Goal: Task Accomplishment & Management: Complete application form

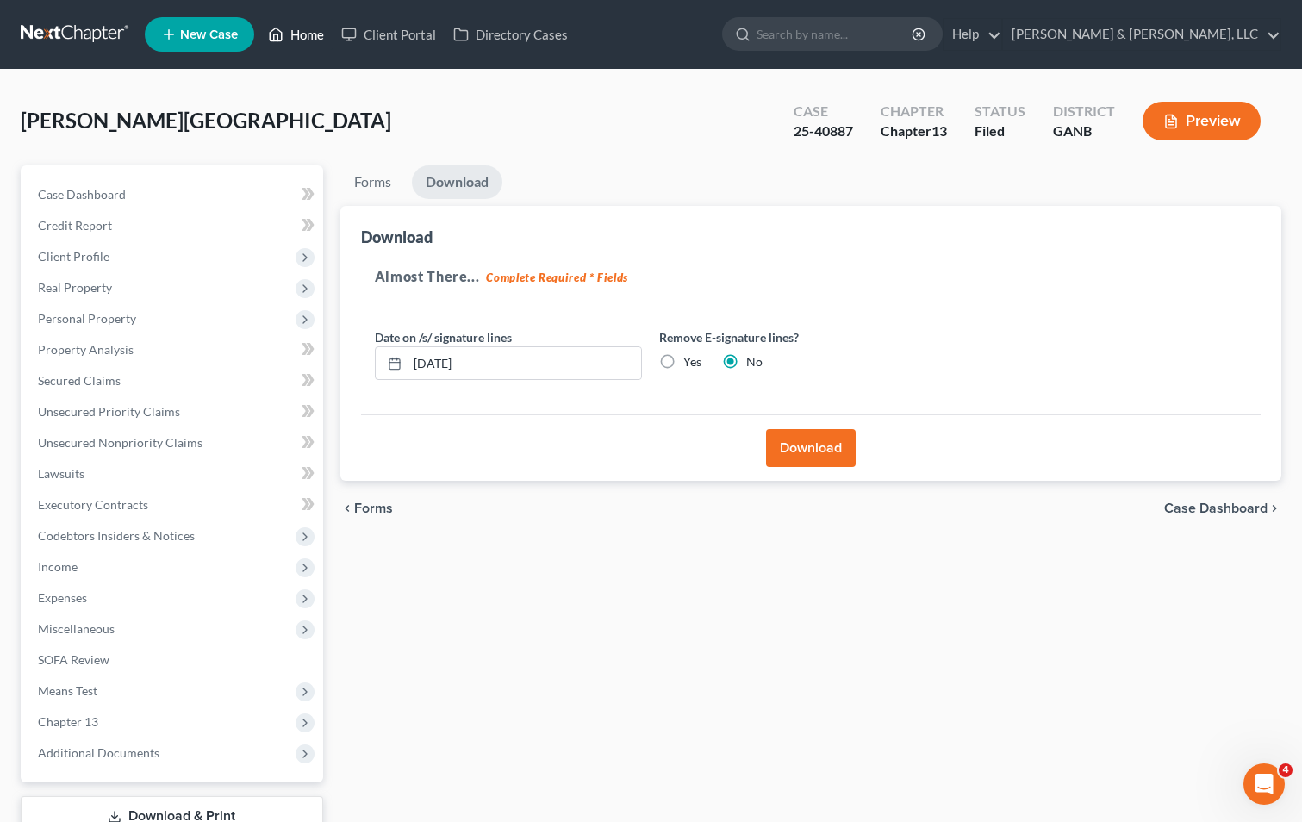
click at [316, 33] on link "Home" at bounding box center [295, 34] width 73 height 31
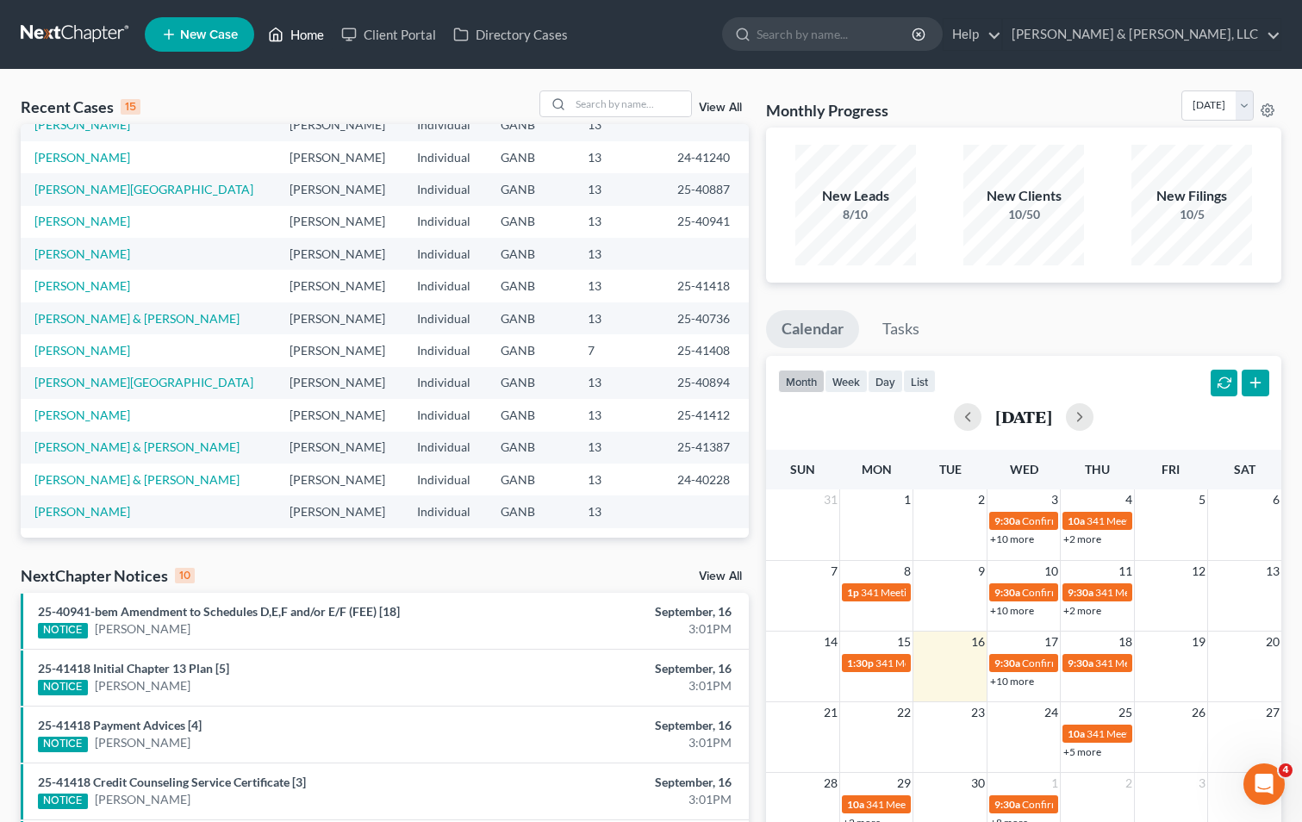
scroll to position [33, 0]
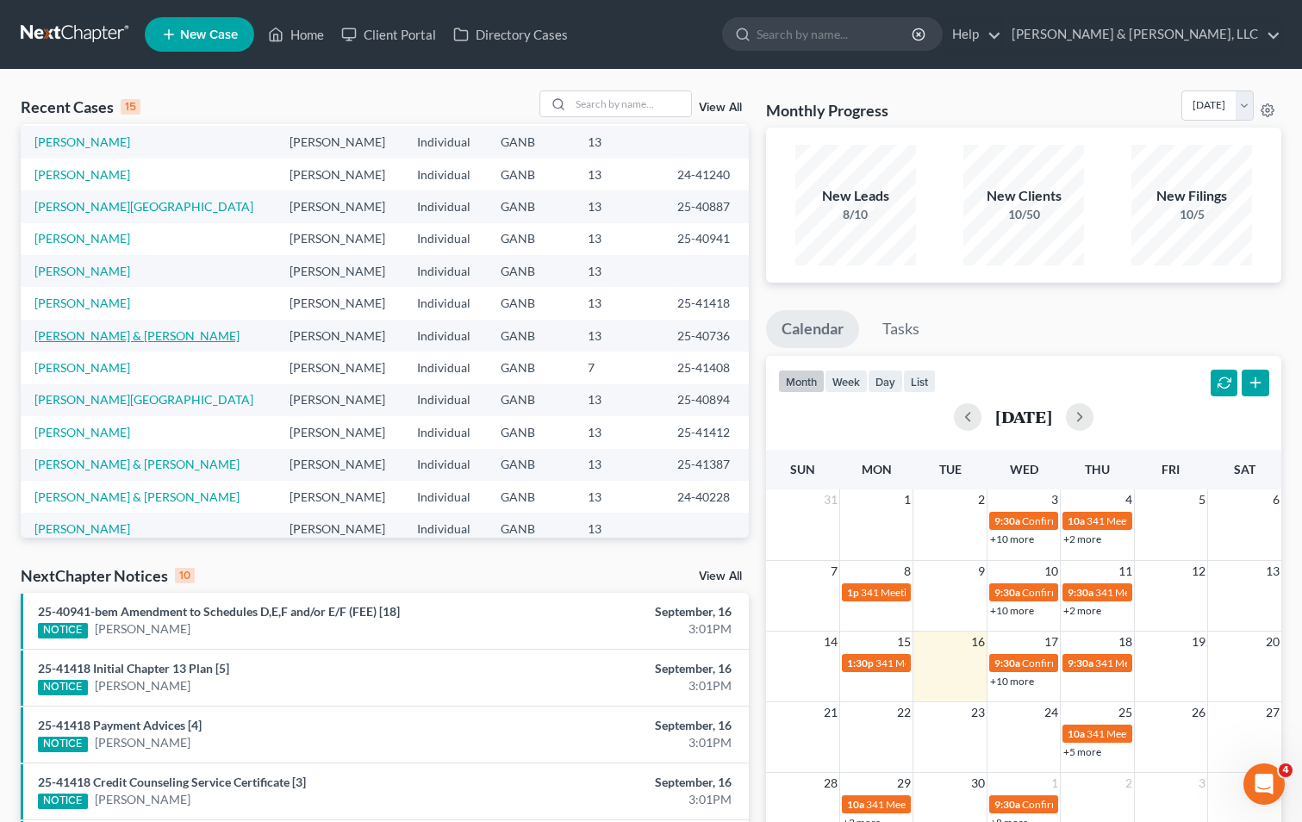
click at [126, 338] on link "[PERSON_NAME] & [PERSON_NAME]" at bounding box center [136, 335] width 205 height 15
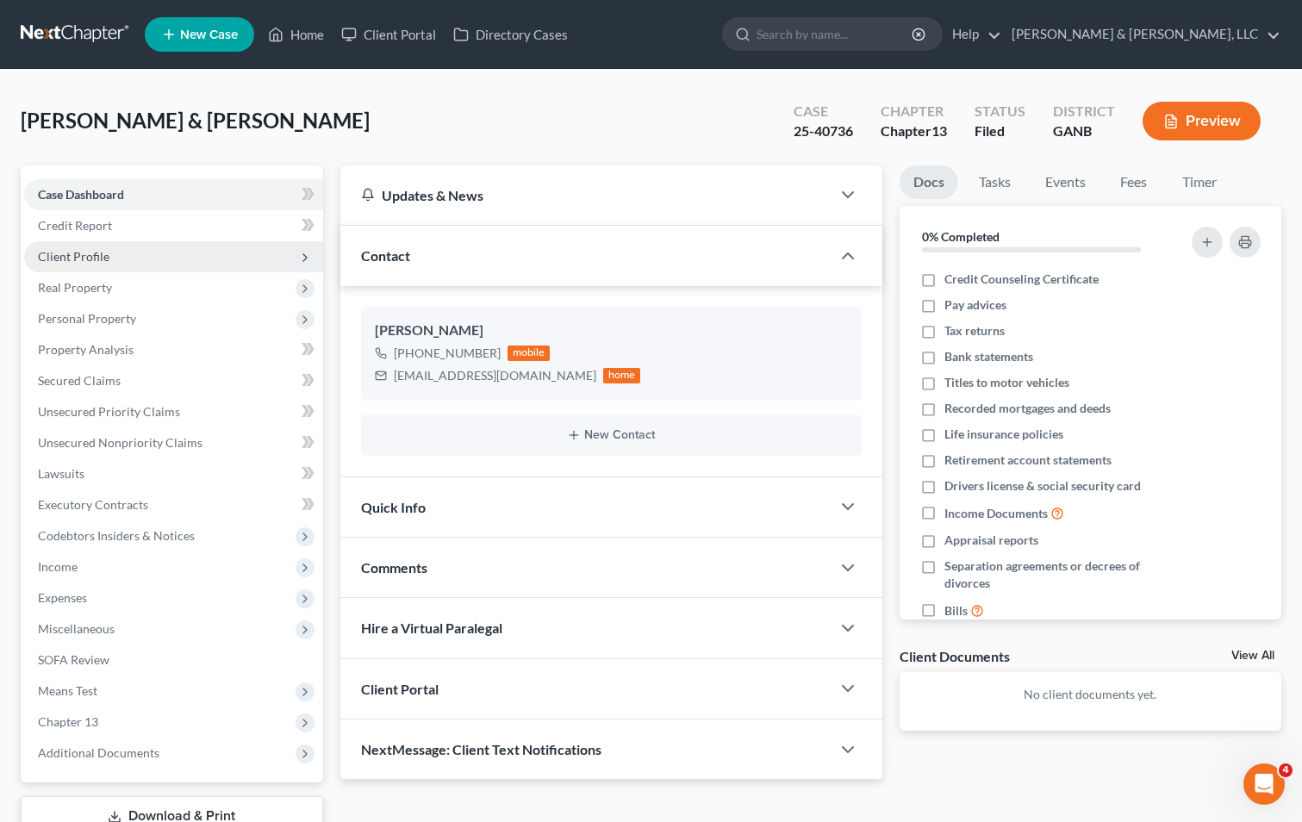
click at [132, 259] on span "Client Profile" at bounding box center [173, 256] width 299 height 31
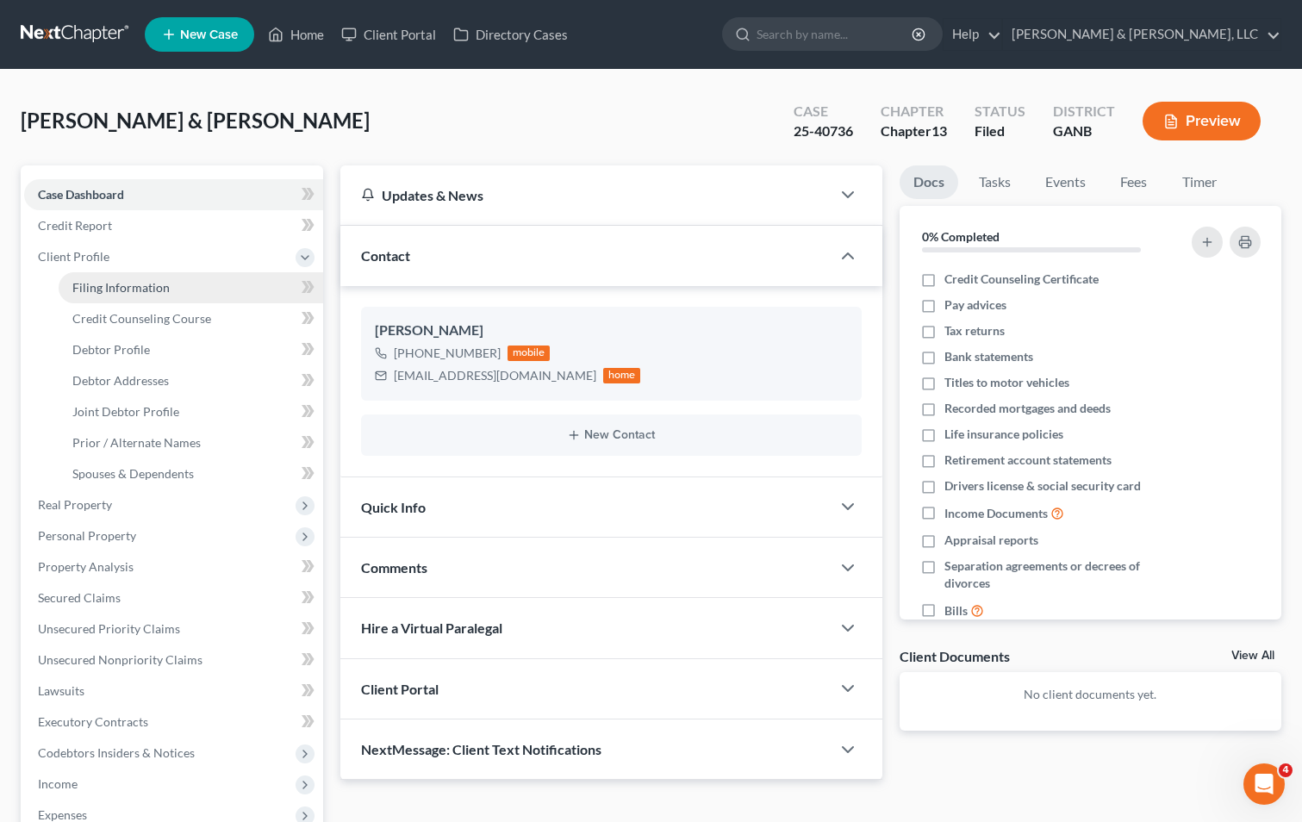
click at [131, 289] on span "Filing Information" at bounding box center [120, 287] width 97 height 15
select select "1"
select select "3"
select select "10"
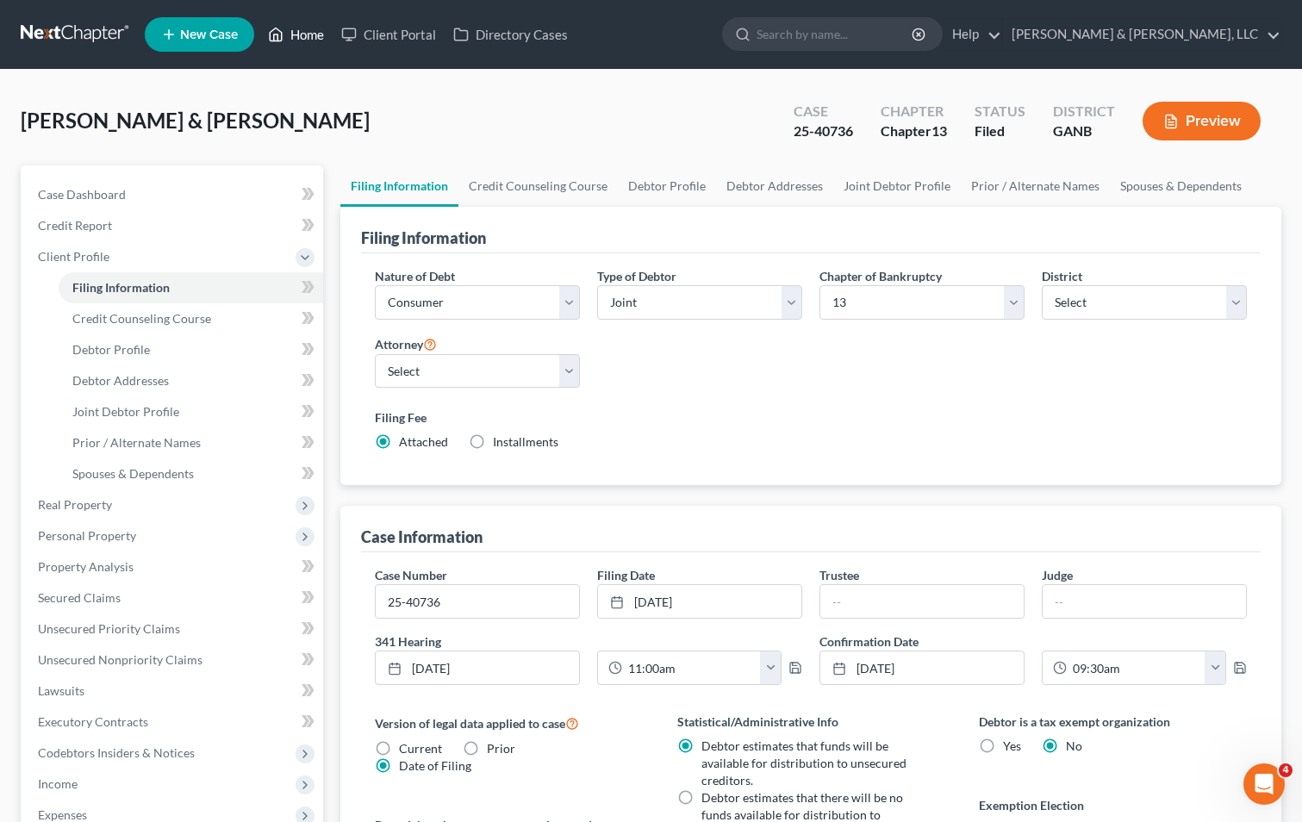
click at [296, 29] on link "Home" at bounding box center [295, 34] width 73 height 31
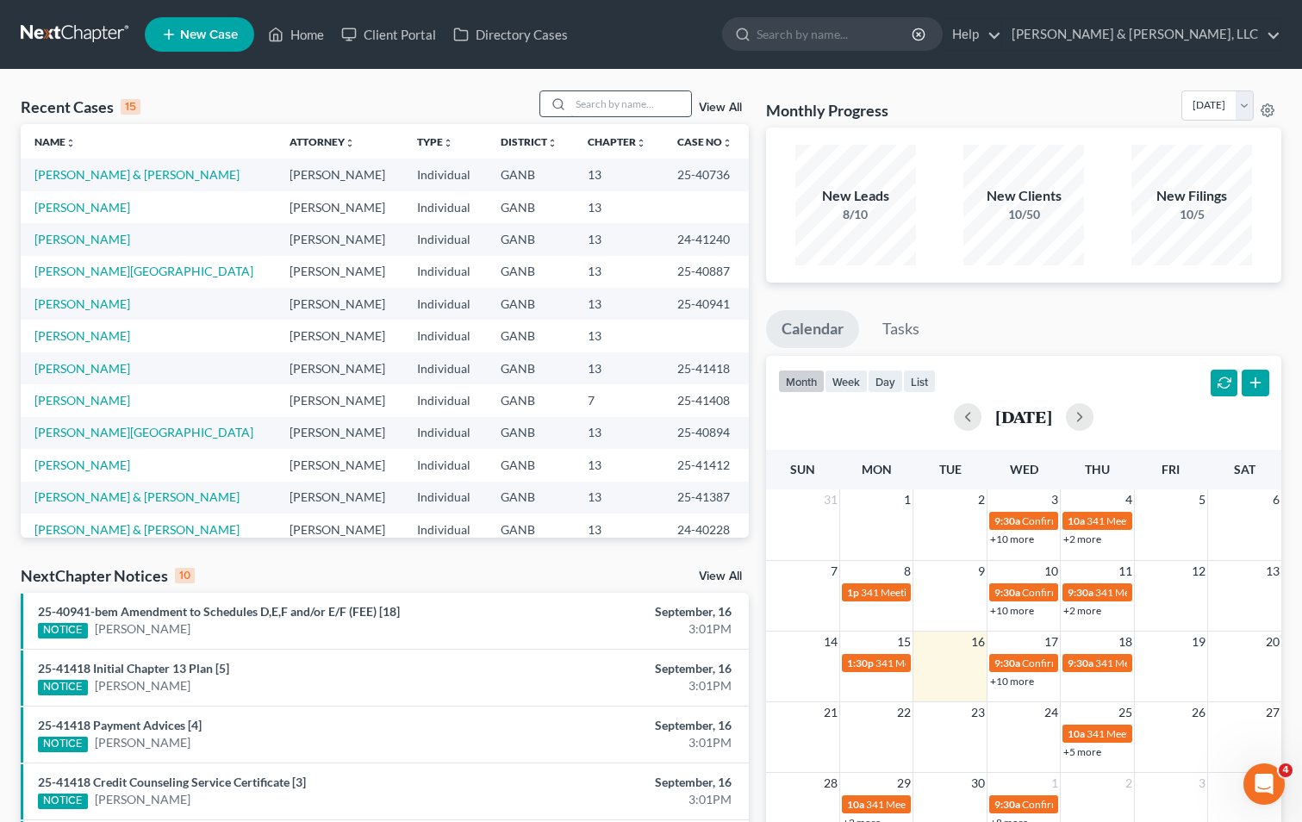
click at [601, 106] on input "search" at bounding box center [631, 103] width 121 height 25
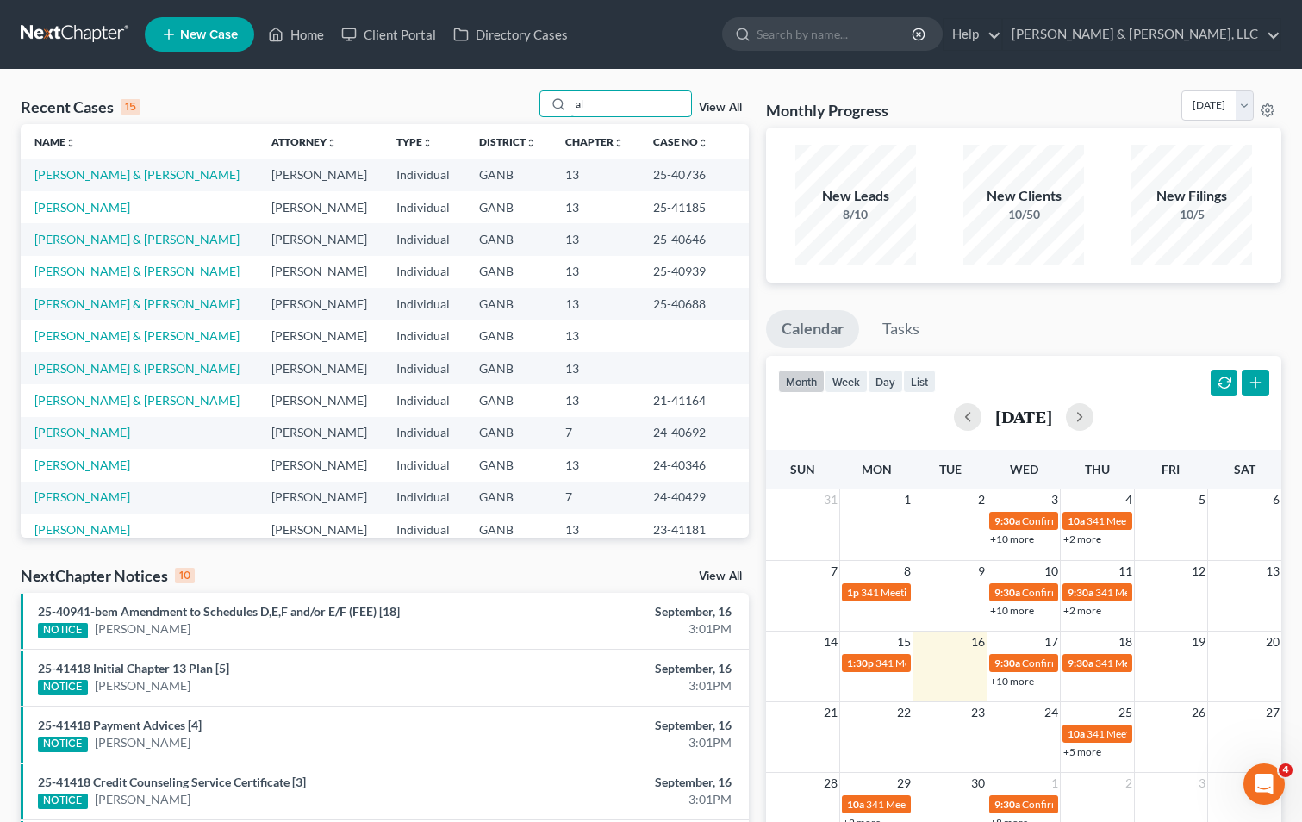
type input "a"
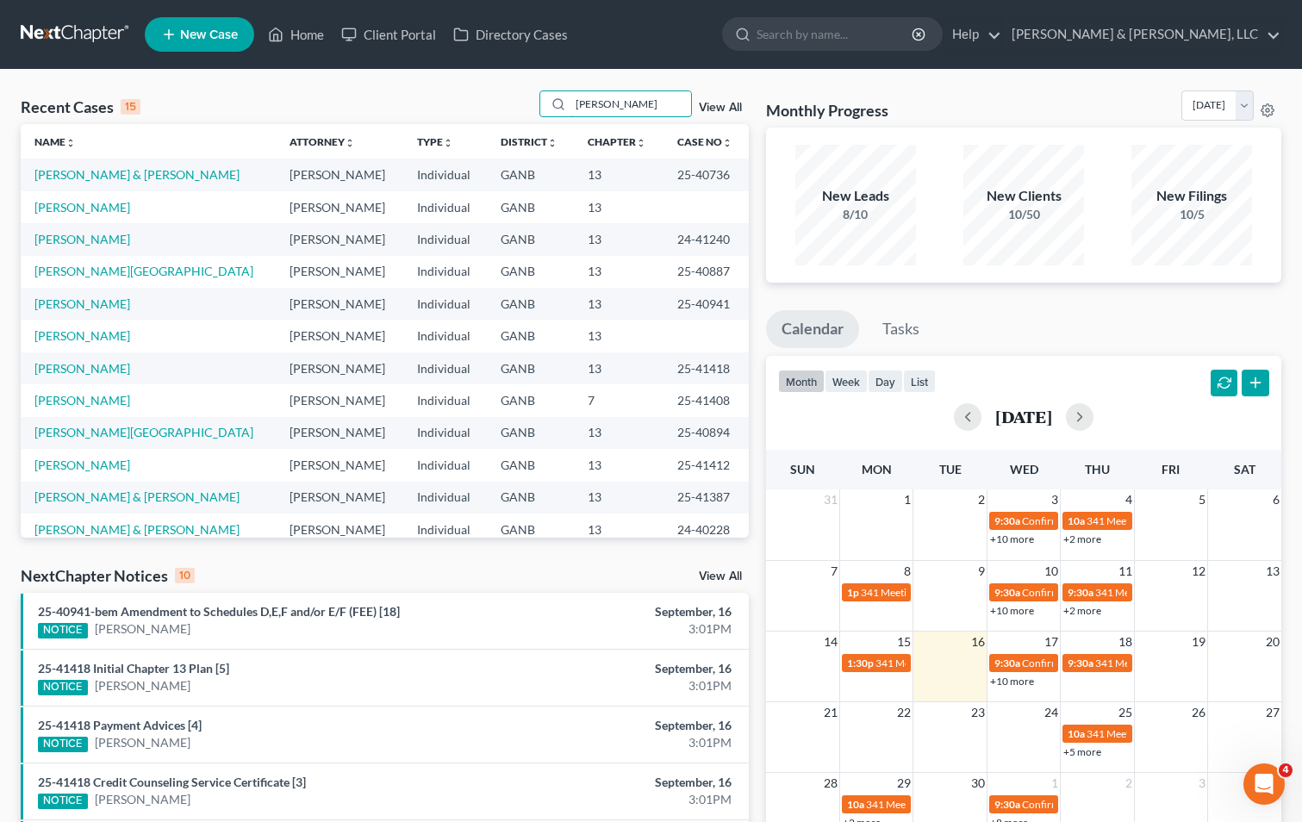
type input "[PERSON_NAME]"
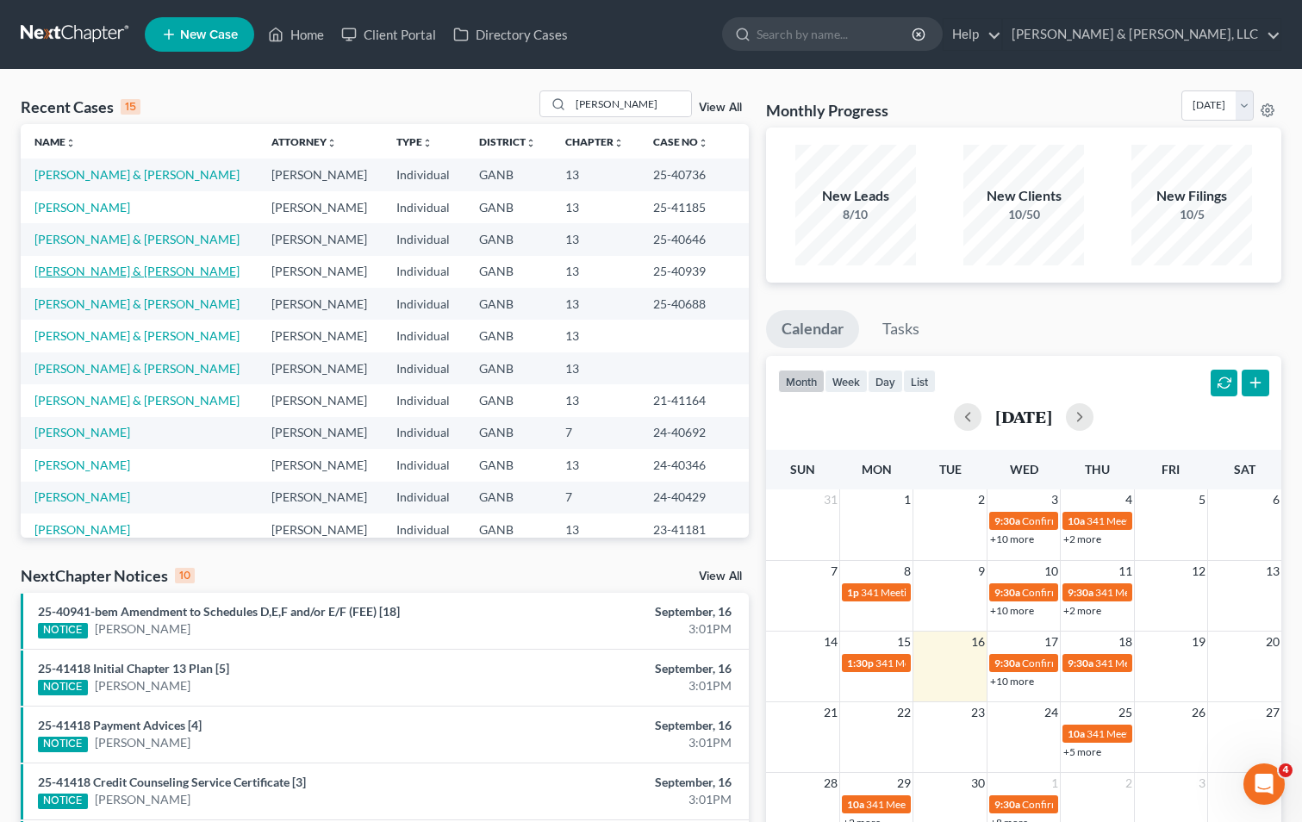
click at [113, 271] on link "[PERSON_NAME] & [PERSON_NAME]" at bounding box center [136, 271] width 205 height 15
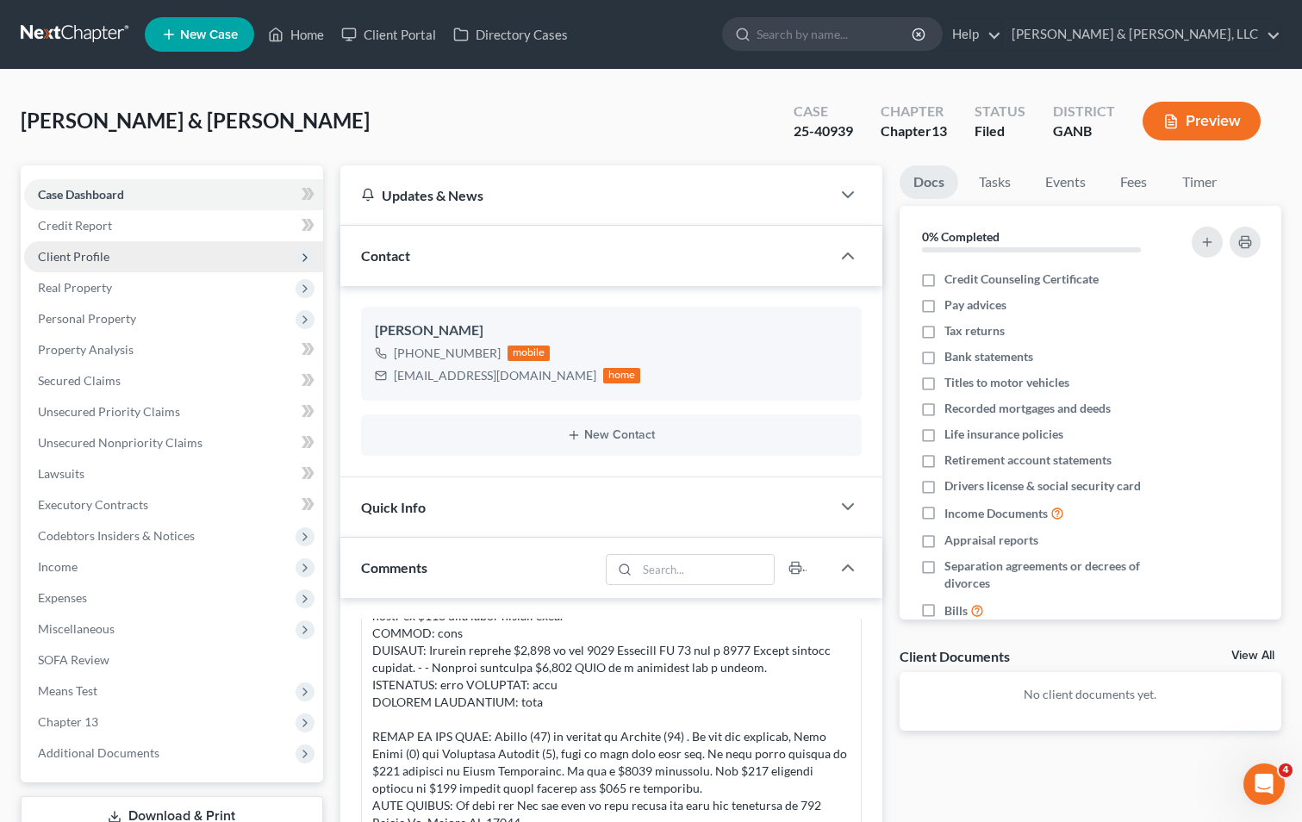
click at [126, 257] on span "Client Profile" at bounding box center [173, 256] width 299 height 31
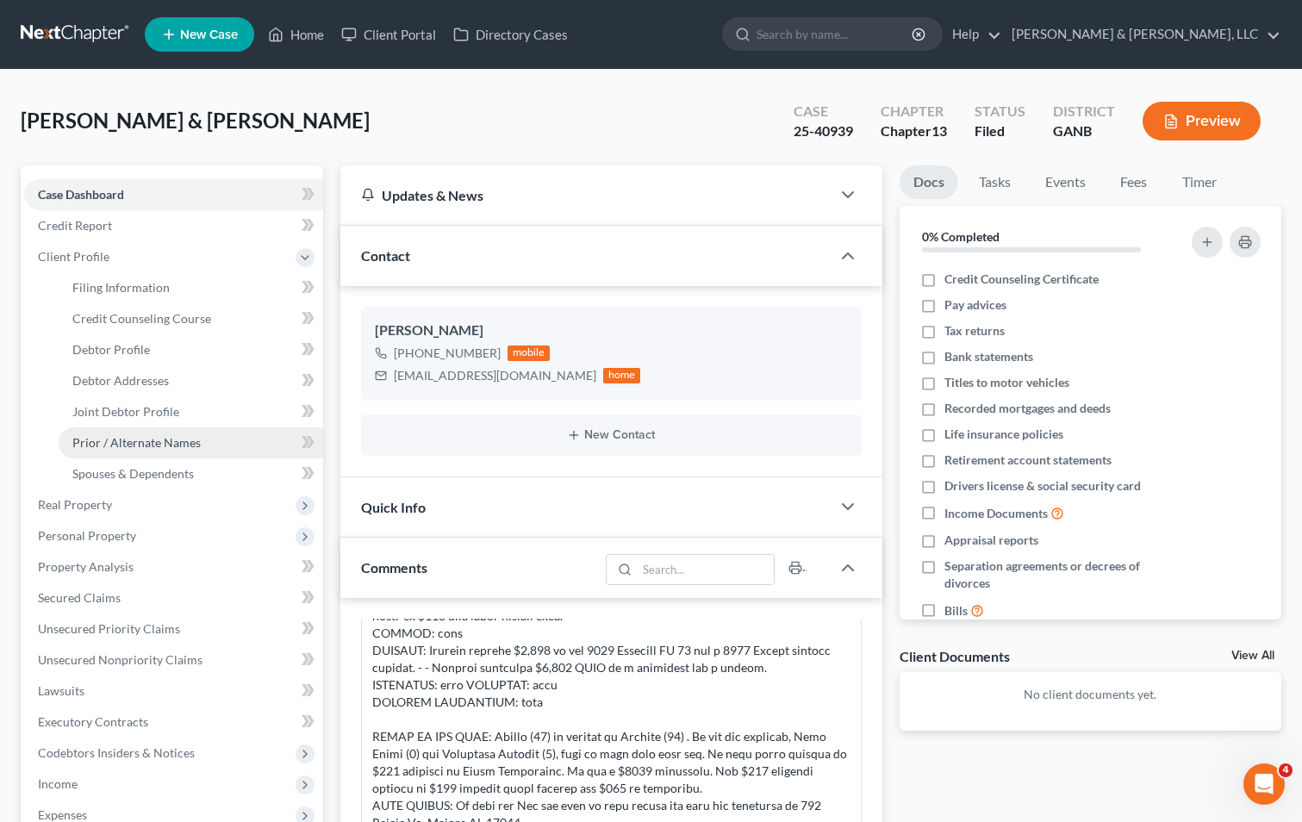
click at [172, 440] on span "Prior / Alternate Names" at bounding box center [136, 442] width 128 height 15
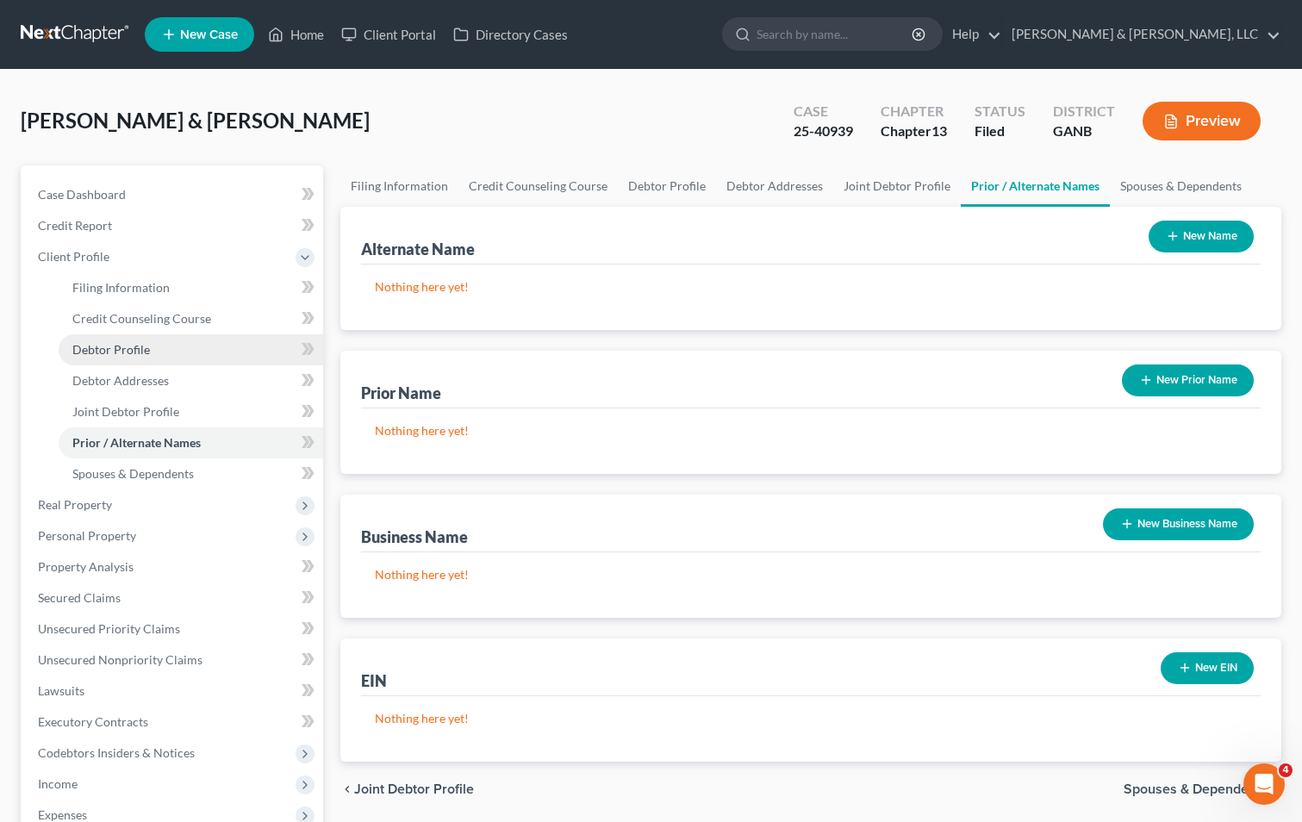
click at [115, 346] on span "Debtor Profile" at bounding box center [111, 349] width 78 height 15
select select "1"
select select "3"
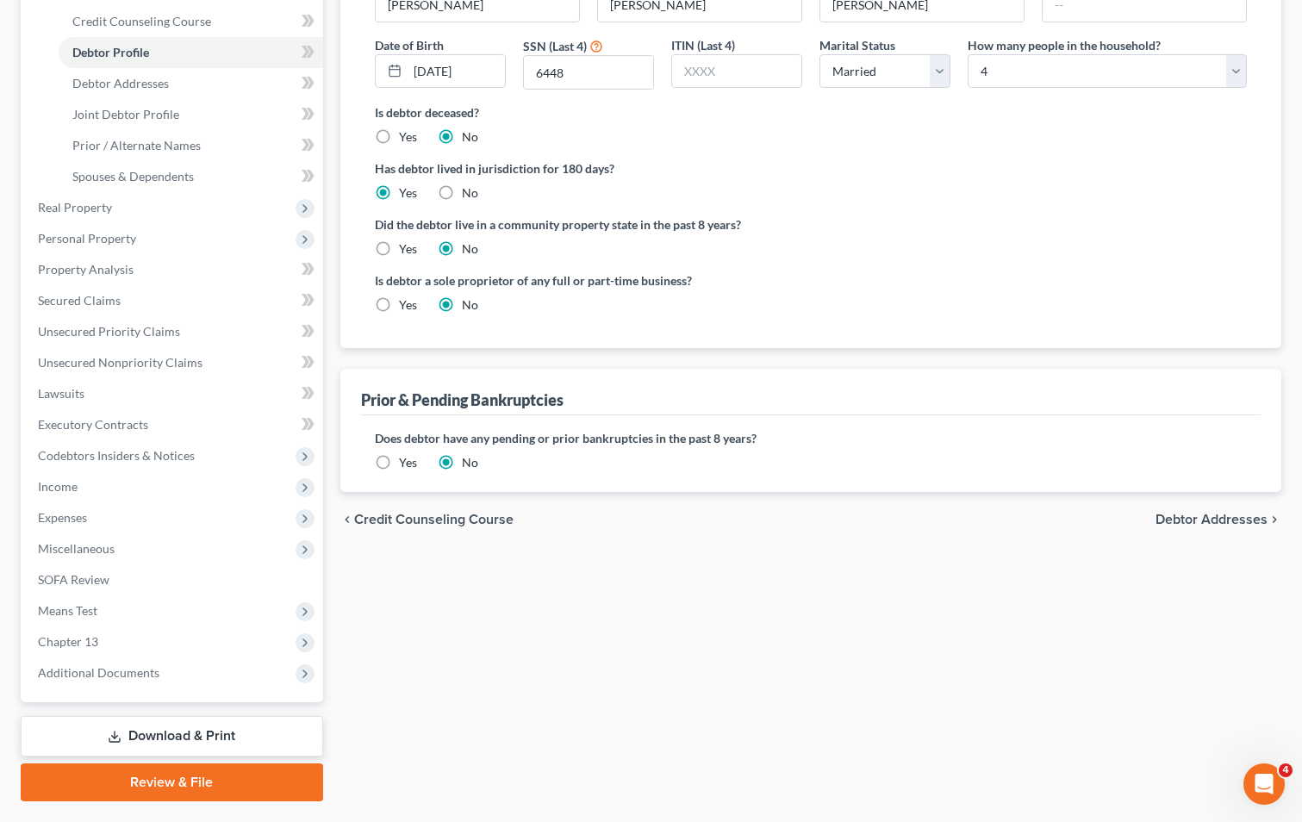
scroll to position [342, 0]
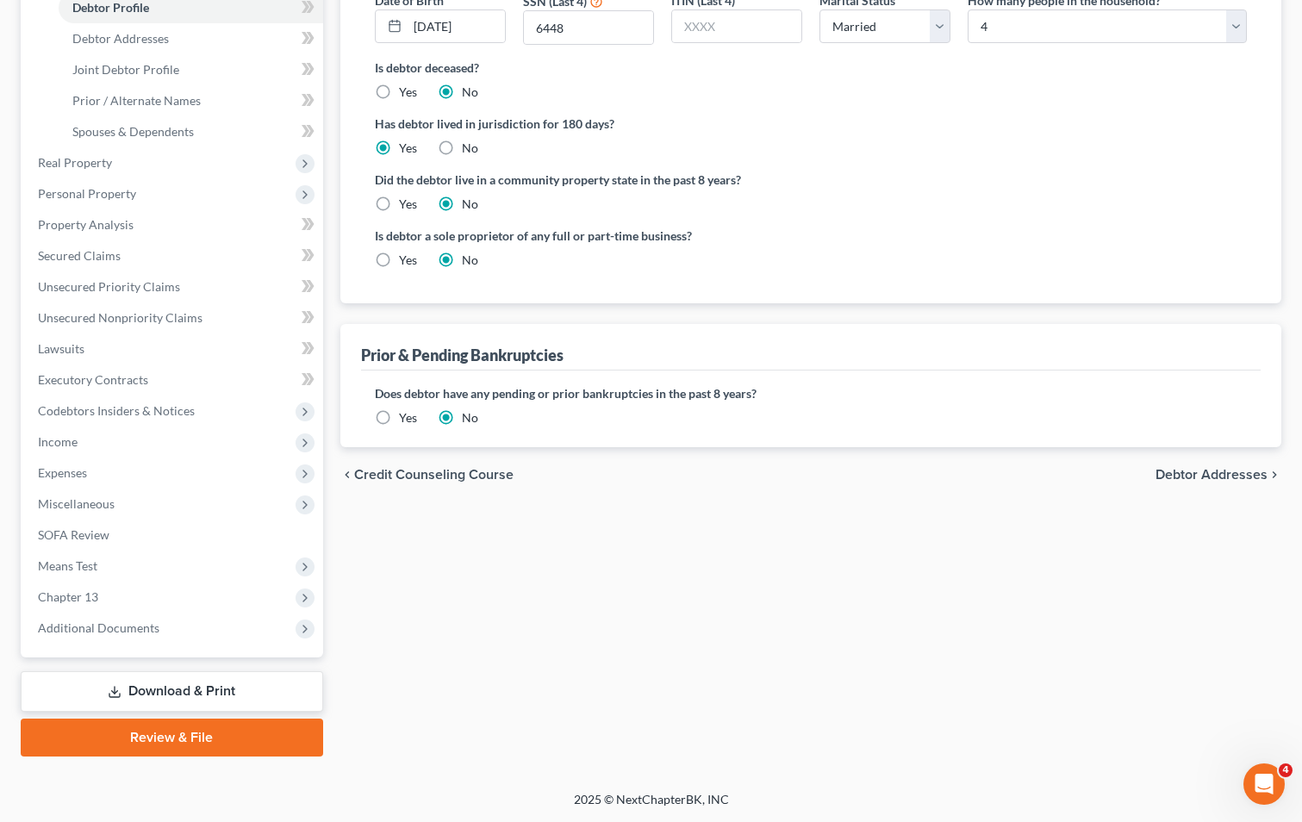
click at [399, 420] on label "Yes" at bounding box center [408, 417] width 18 height 17
click at [406, 420] on input "Yes" at bounding box center [411, 414] width 11 height 11
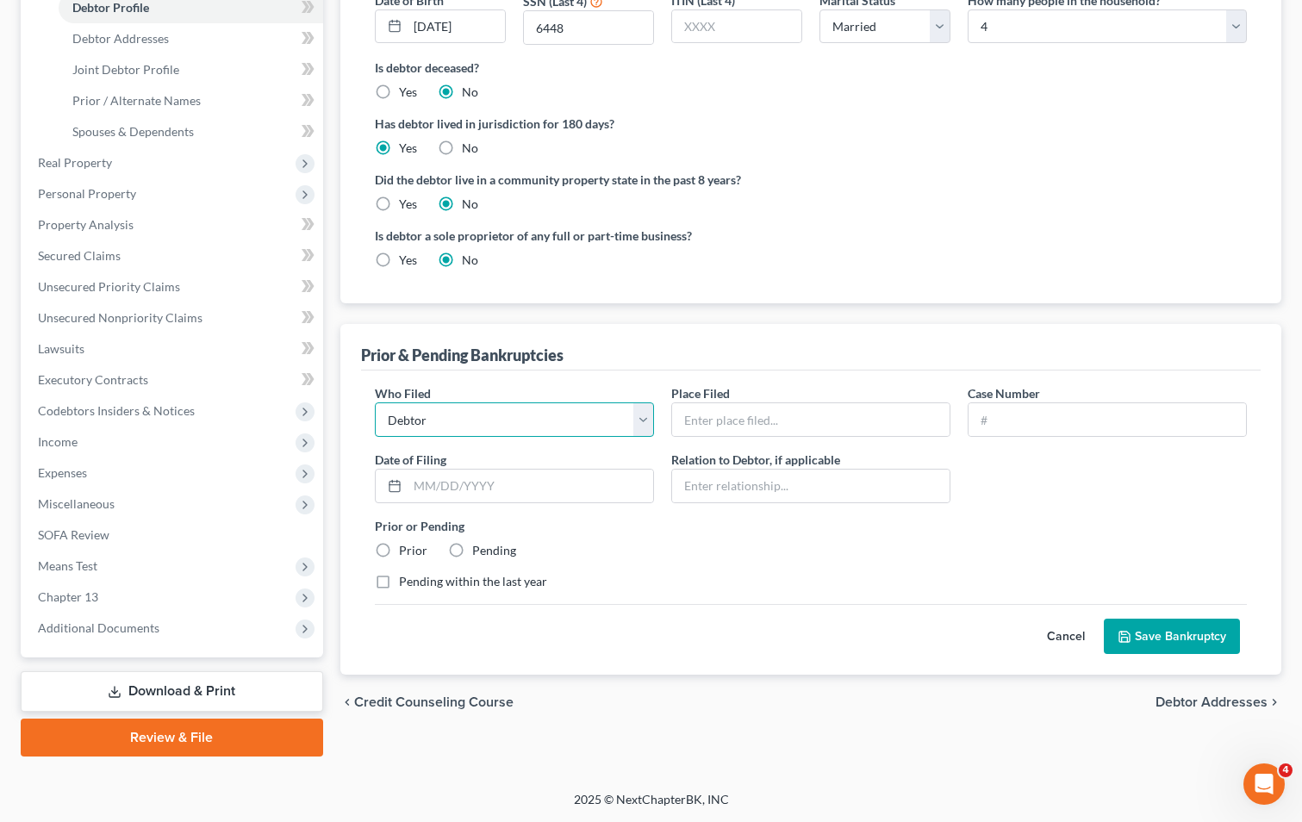
click at [642, 417] on select "Debtor Other" at bounding box center [514, 419] width 279 height 34
click at [375, 402] on select "Debtor Other" at bounding box center [514, 419] width 279 height 34
click at [703, 415] on input "text" at bounding box center [810, 419] width 277 height 33
type input "NORTHERN DISTRICT OF [US_STATE] - [GEOGRAPHIC_DATA] DIVISION"
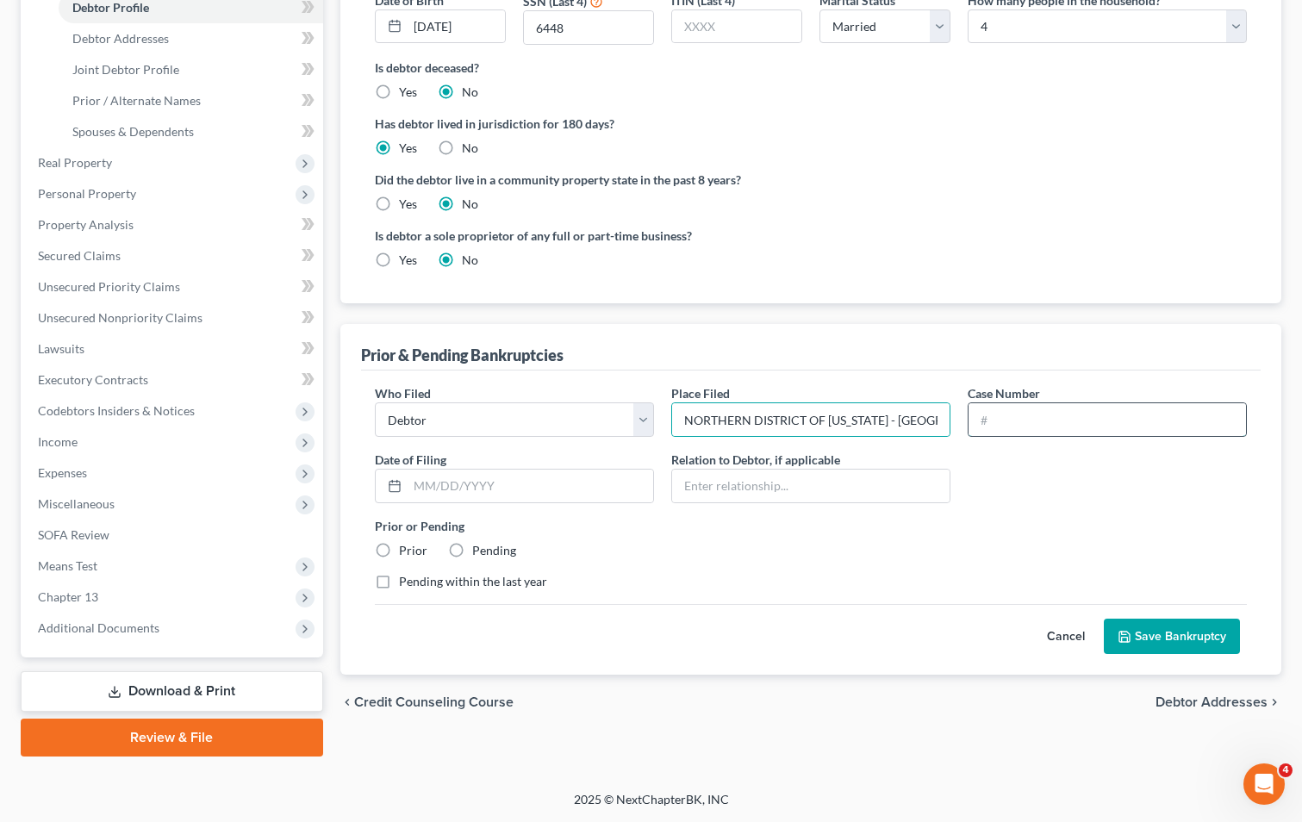
click at [1016, 421] on input "text" at bounding box center [1107, 419] width 277 height 33
type input "R16-41790-PWB"
click at [586, 478] on input "text" at bounding box center [531, 486] width 246 height 33
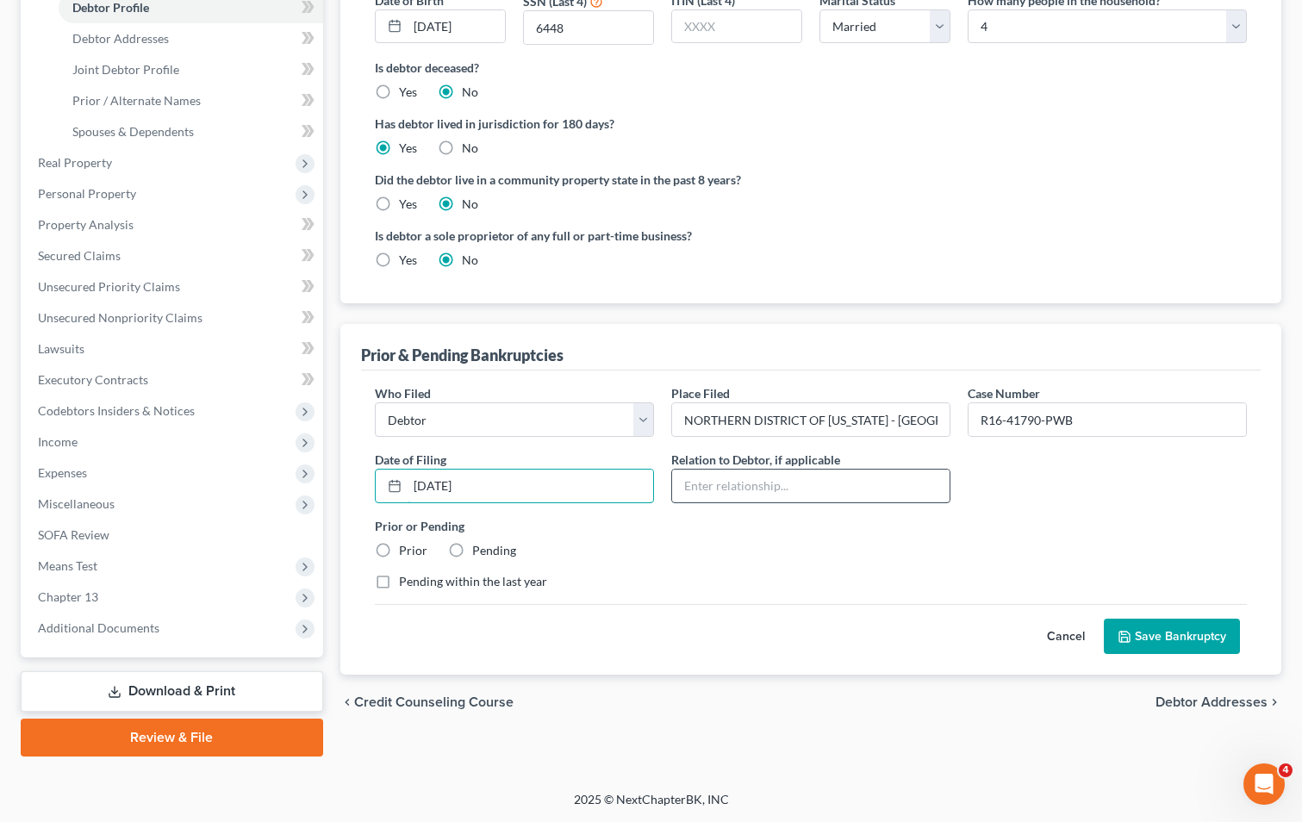
type input "[DATE]"
click at [710, 489] on input "text" at bounding box center [810, 486] width 277 height 33
click at [667, 546] on div "Prior or Pending Prior Pending" at bounding box center [810, 538] width 889 height 42
click at [399, 548] on label "Prior" at bounding box center [413, 550] width 28 height 17
click at [406, 548] on input "Prior" at bounding box center [411, 547] width 11 height 11
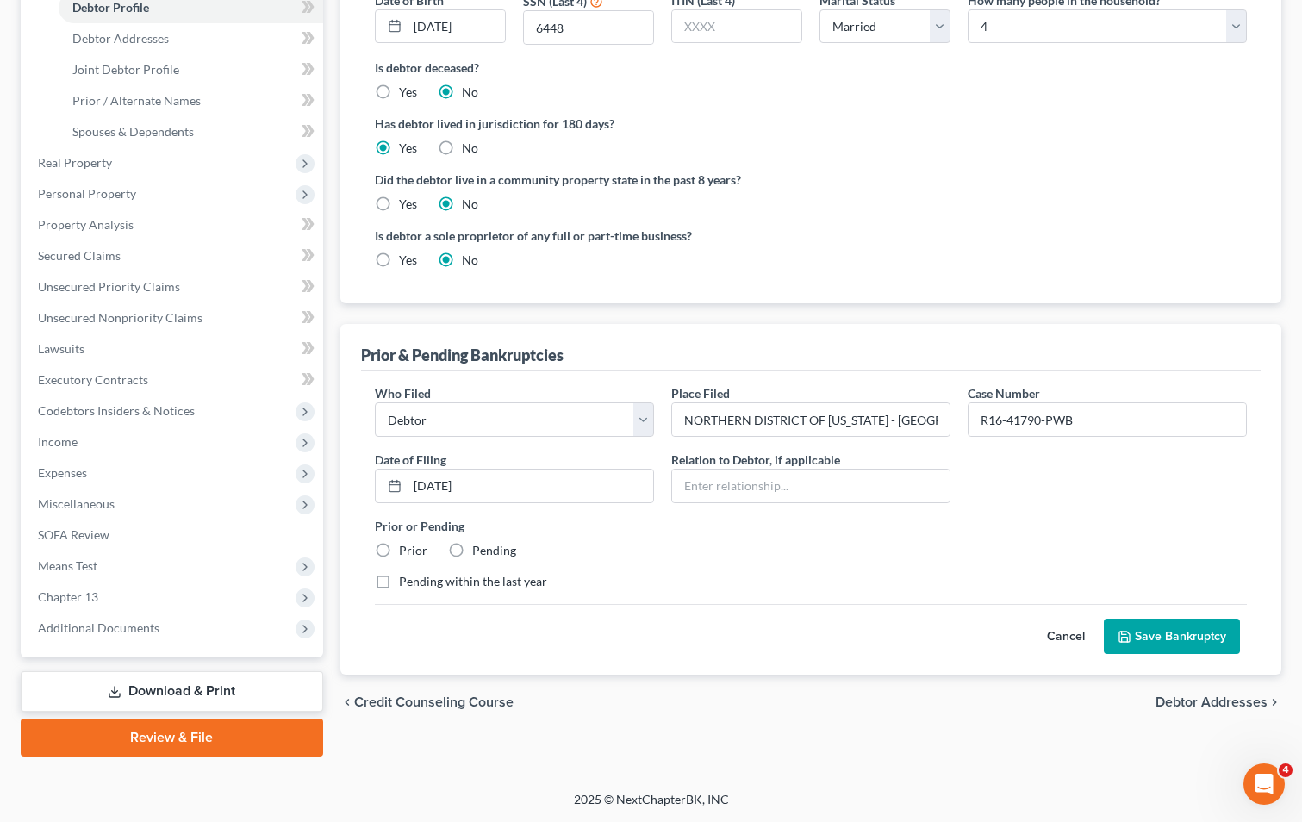
radio input "true"
click at [1184, 634] on button "Save Bankruptcy" at bounding box center [1172, 637] width 136 height 36
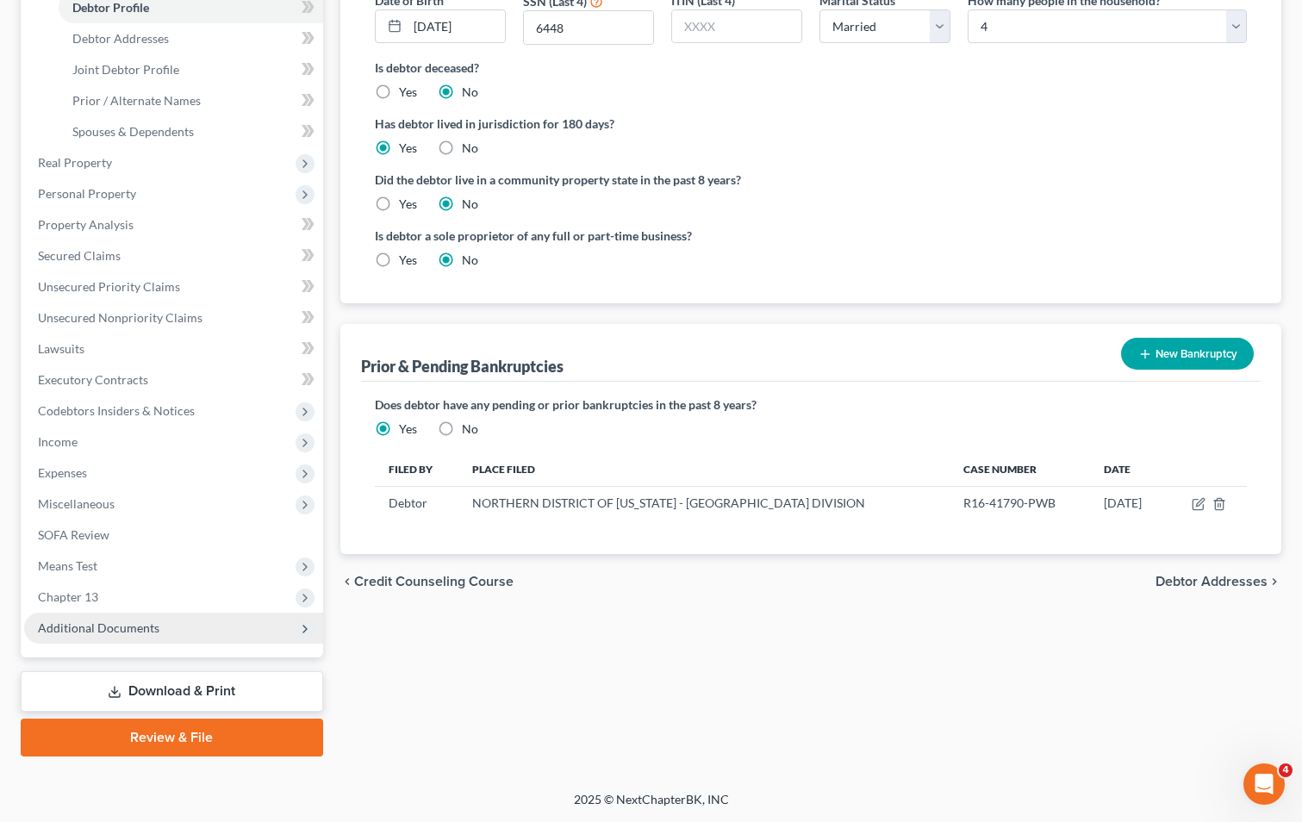
click at [91, 620] on span "Additional Documents" at bounding box center [99, 627] width 122 height 15
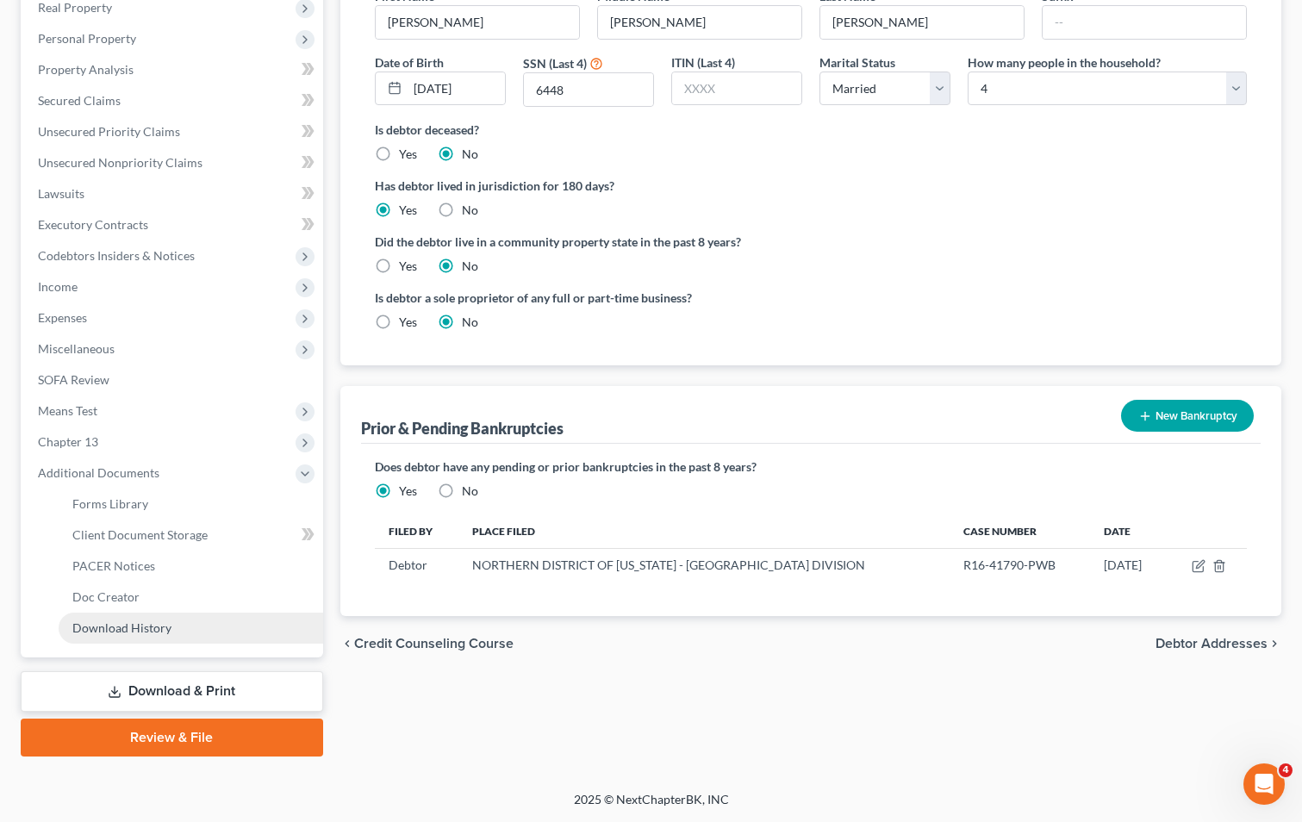
scroll to position [280, 0]
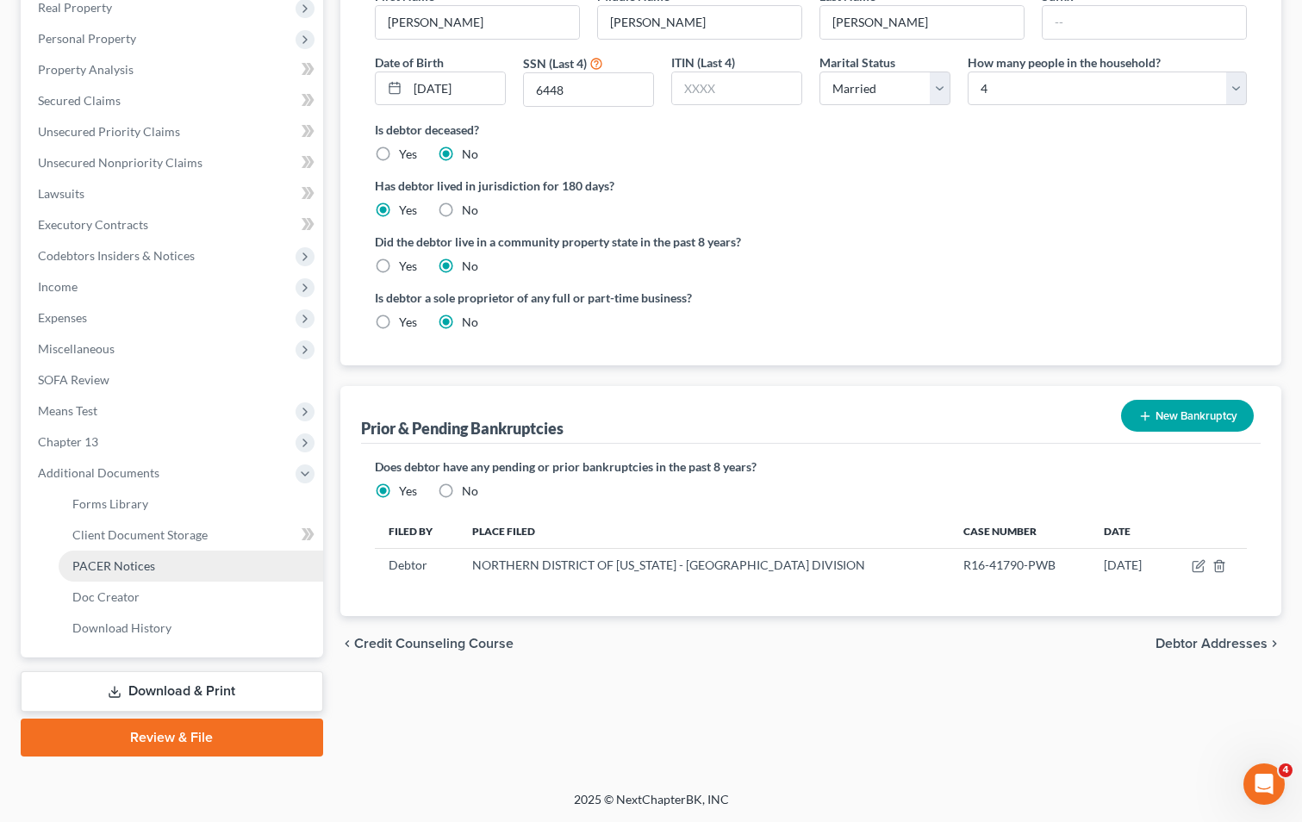
click at [130, 559] on span "PACER Notices" at bounding box center [113, 565] width 83 height 15
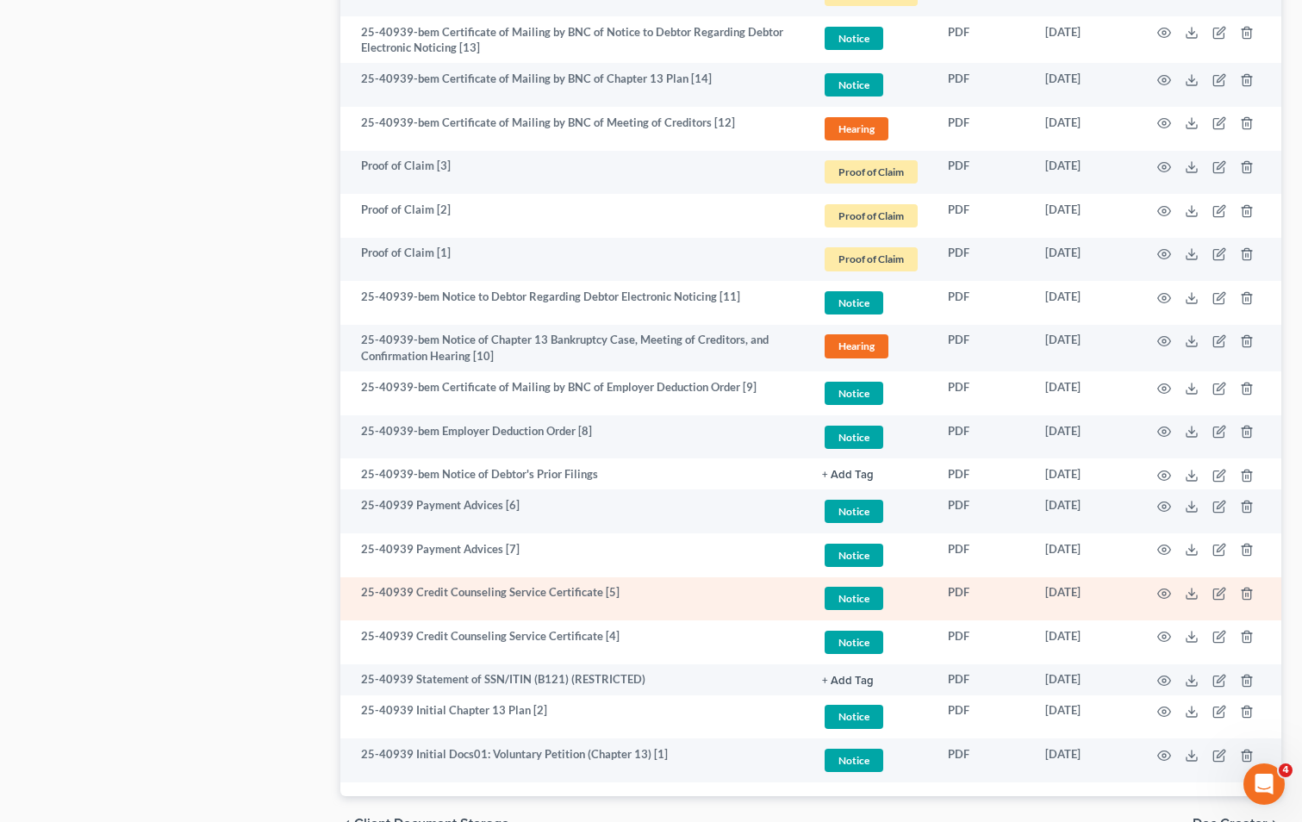
scroll to position [2327, 0]
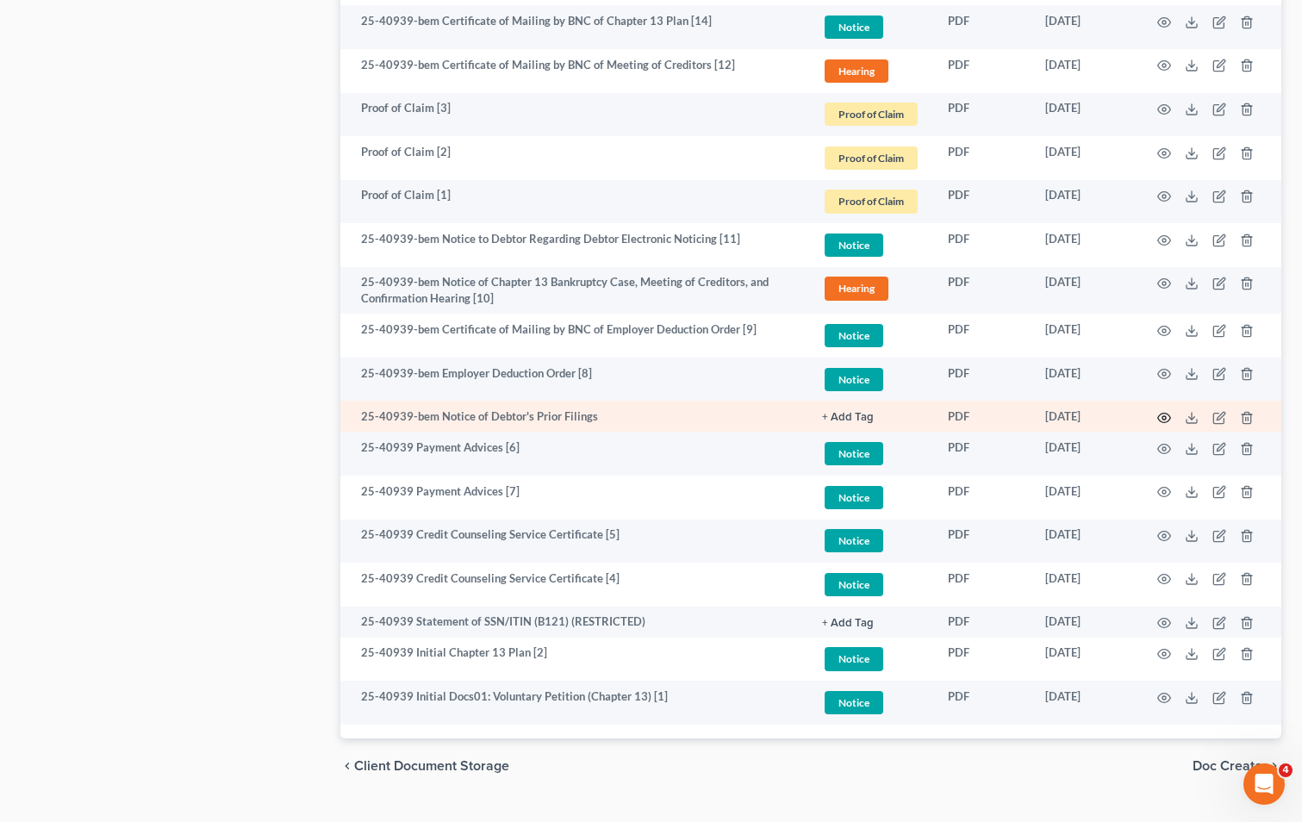
click at [1164, 415] on icon "button" at bounding box center [1164, 418] width 14 height 14
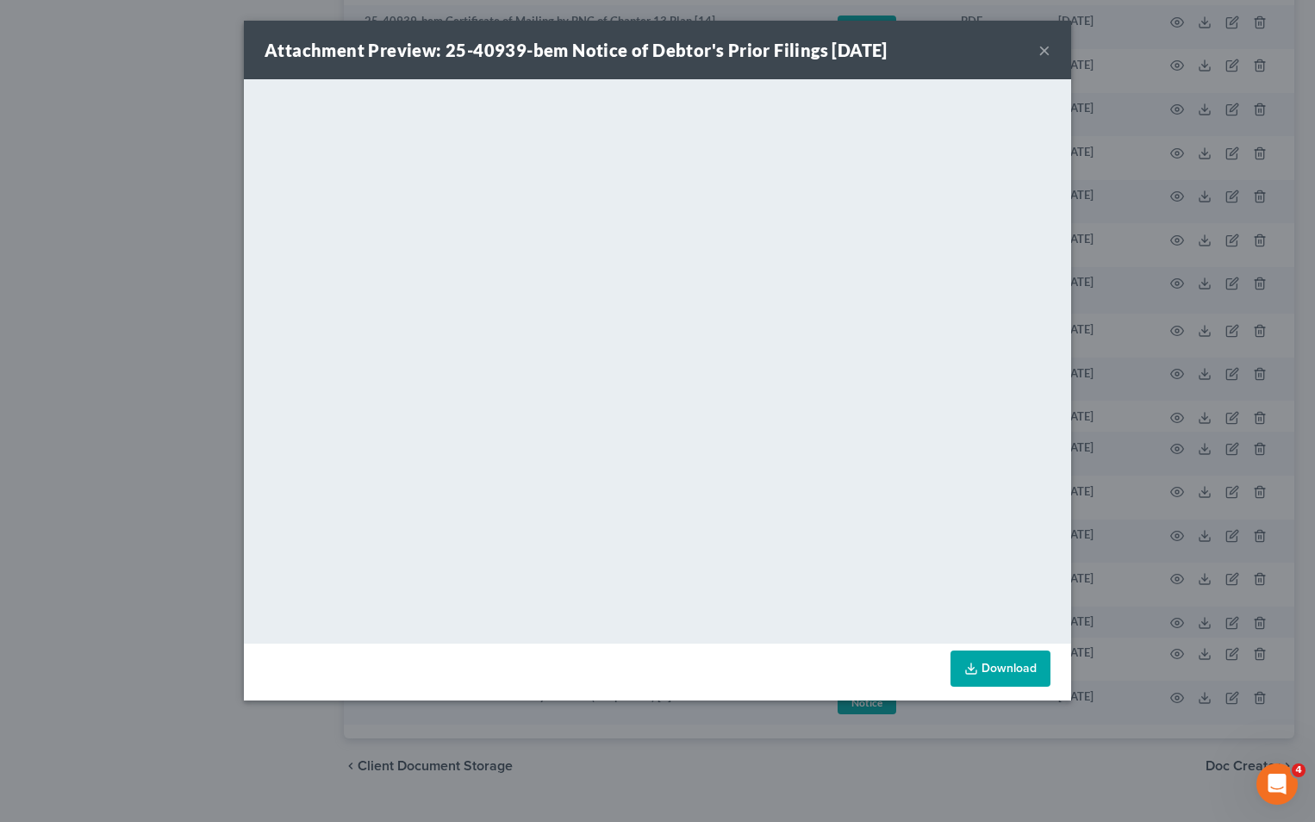
click at [1042, 47] on button "×" at bounding box center [1044, 50] width 12 height 21
